Goal: Check status: Check status

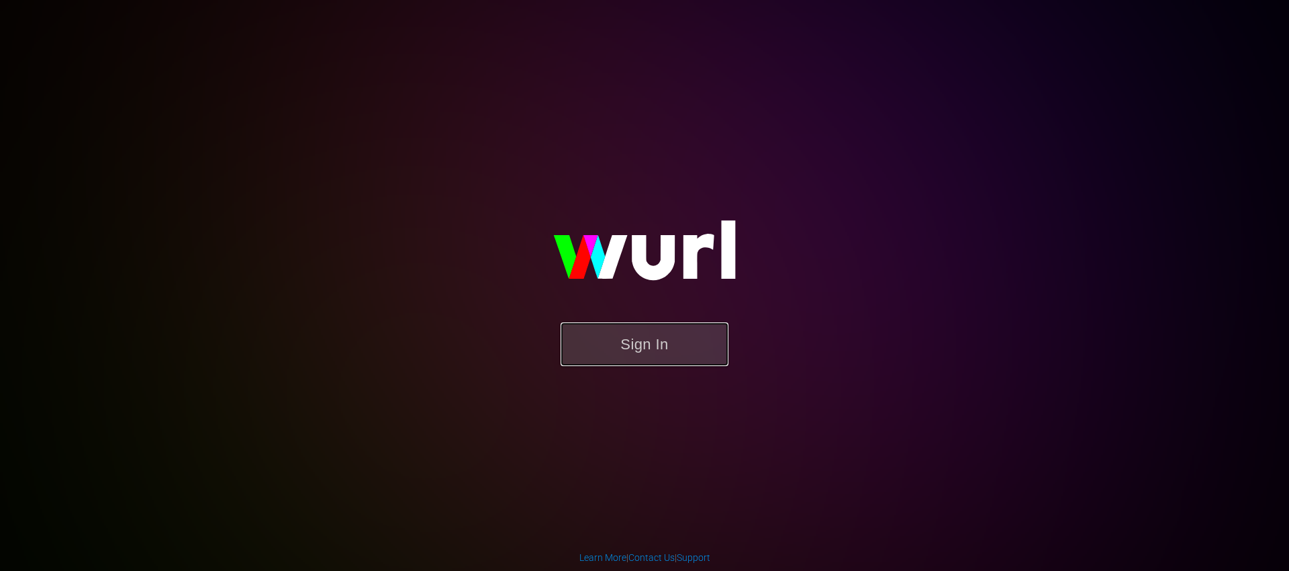
click at [645, 353] on button "Sign In" at bounding box center [645, 344] width 168 height 44
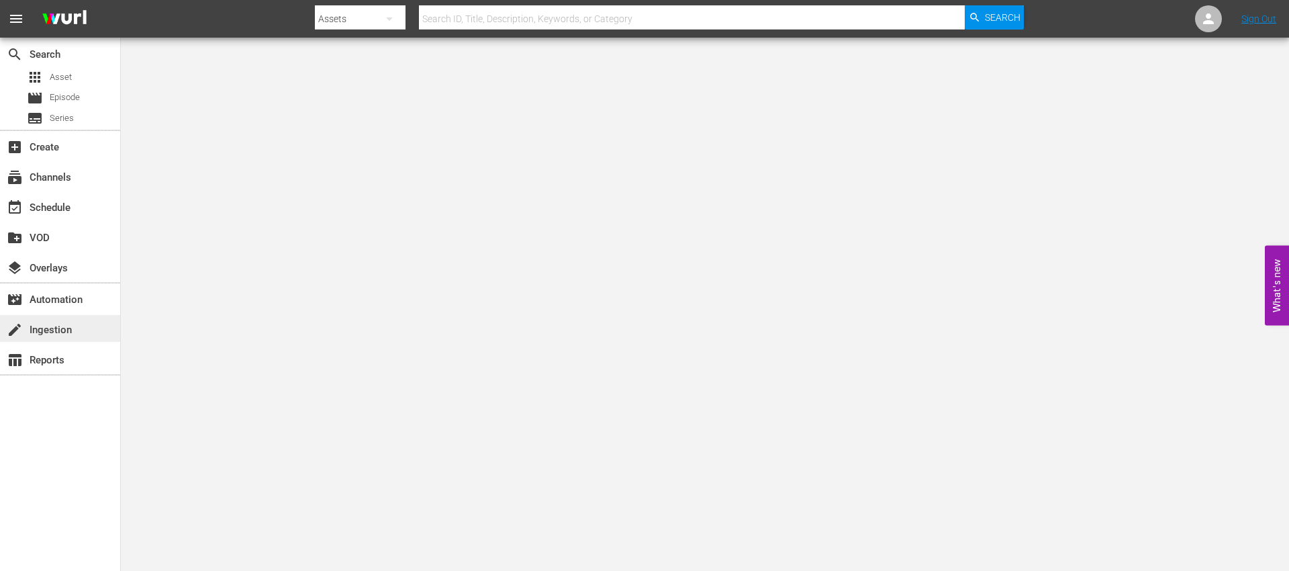
click at [60, 331] on div "create Ingestion" at bounding box center [37, 328] width 75 height 12
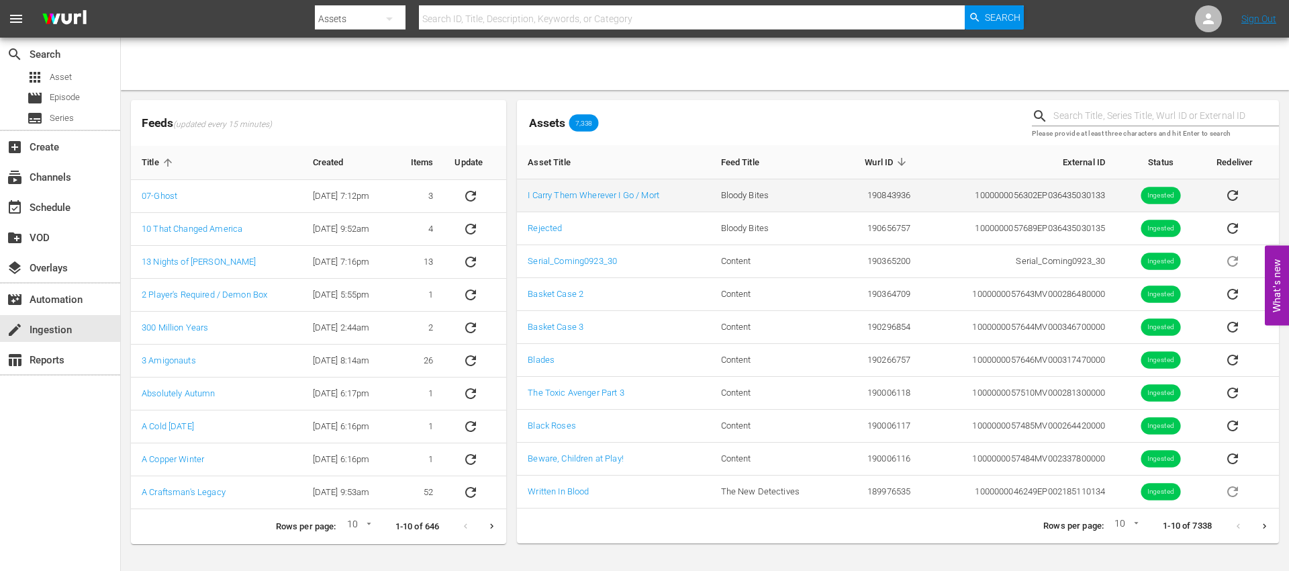
click at [606, 200] on td "I Carry Them Wherever I Go / Mort" at bounding box center [613, 195] width 193 height 33
click at [624, 195] on link "I Carry Them Wherever I Go / Mort" at bounding box center [594, 195] width 132 height 10
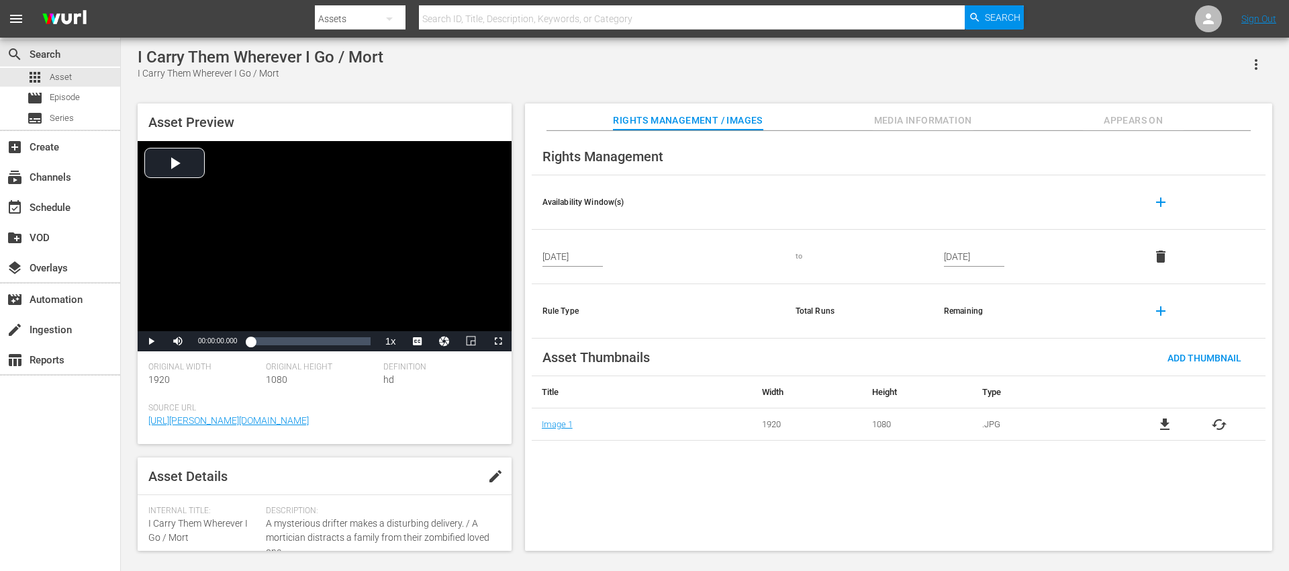
click at [634, 97] on div "Asset Preview Video Player is loading. Play Video Play Mute Current Time 00:00:…" at bounding box center [705, 320] width 1148 height 447
